Goal: Task Accomplishment & Management: Manage account settings

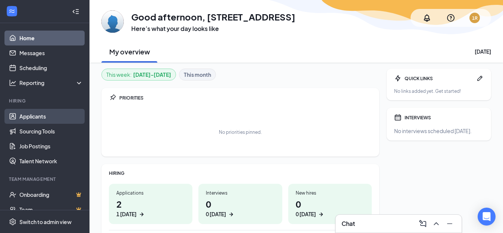
click at [32, 117] on link "Applicants" at bounding box center [51, 116] width 64 height 15
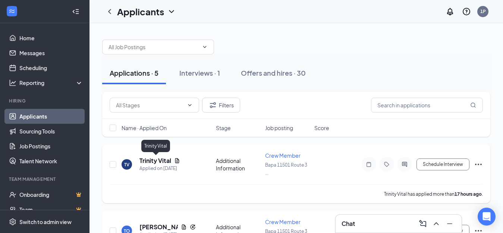
click at [148, 160] on h5 "Trinity Vital" at bounding box center [155, 160] width 32 height 8
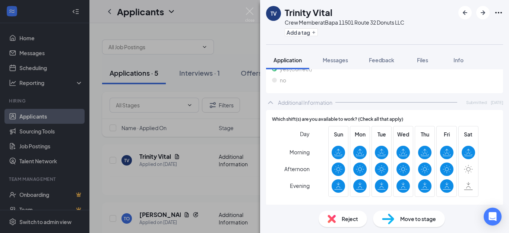
scroll to position [298, 0]
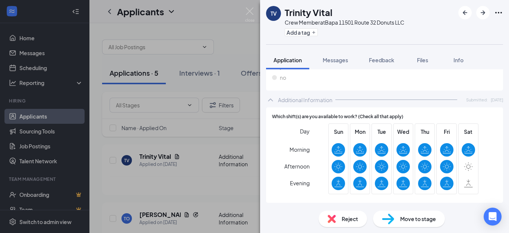
click at [416, 224] on div "Move to stage" at bounding box center [409, 218] width 72 height 16
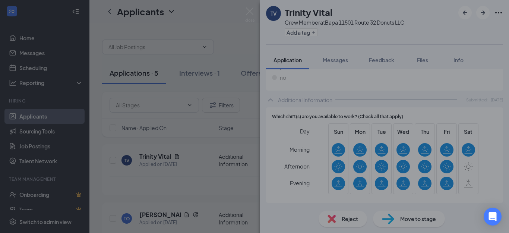
scroll to position [295, 0]
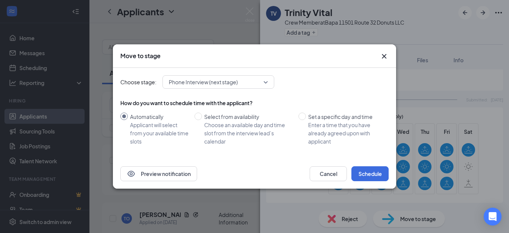
click at [263, 79] on span "Phone Interview (next stage)" at bounding box center [218, 81] width 99 height 11
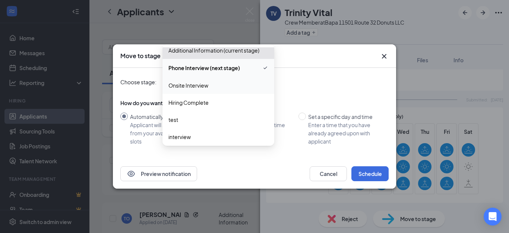
scroll to position [25, 0]
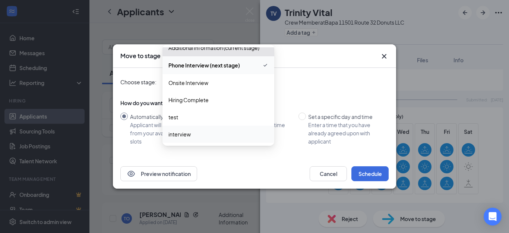
click at [185, 133] on span "interview" at bounding box center [179, 134] width 22 height 8
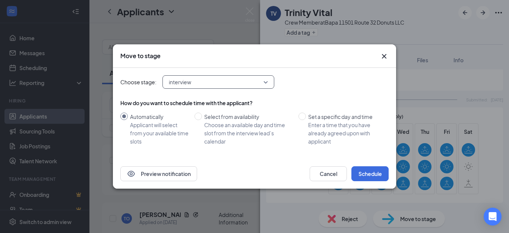
click at [230, 82] on span "interview" at bounding box center [215, 81] width 92 height 11
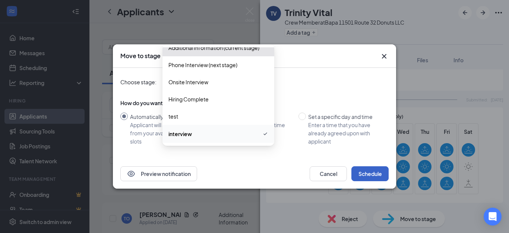
click at [370, 174] on button "Schedule" at bounding box center [369, 173] width 37 height 15
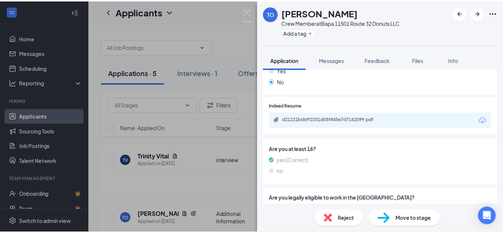
scroll to position [0, 0]
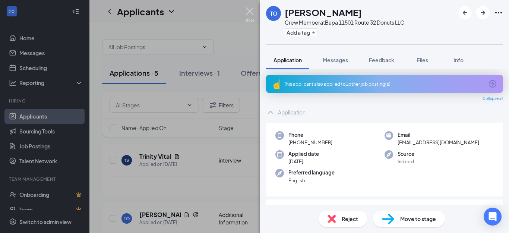
click at [250, 12] on img at bounding box center [249, 14] width 9 height 15
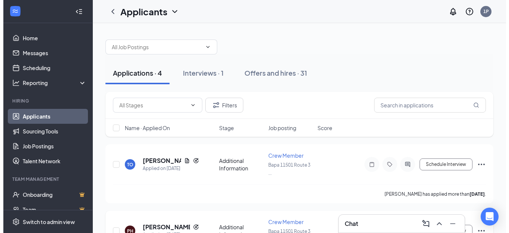
scroll to position [37, 0]
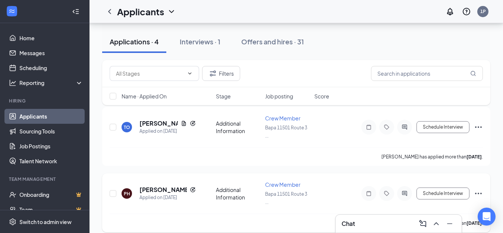
click at [146, 188] on h5 "[PERSON_NAME]" at bounding box center [162, 190] width 47 height 8
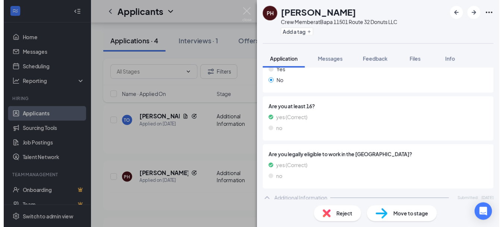
scroll to position [258, 0]
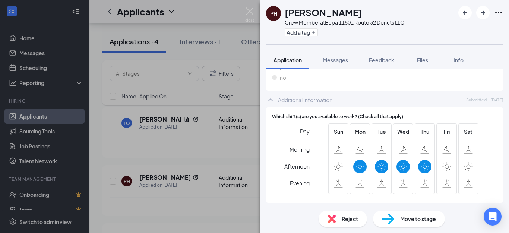
click at [250, 11] on img at bounding box center [249, 14] width 9 height 15
